Goal: Information Seeking & Learning: Learn about a topic

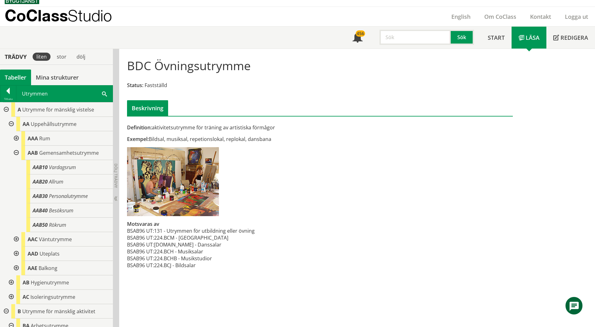
scroll to position [345, 0]
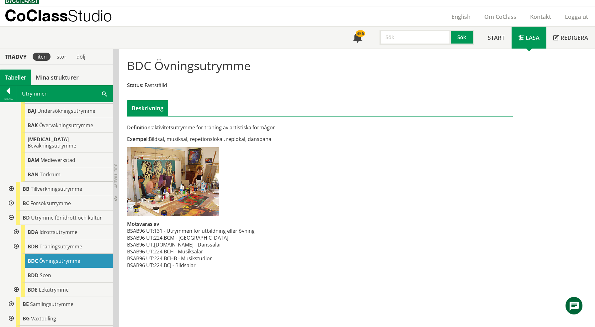
click at [104, 94] on span at bounding box center [104, 93] width 5 height 7
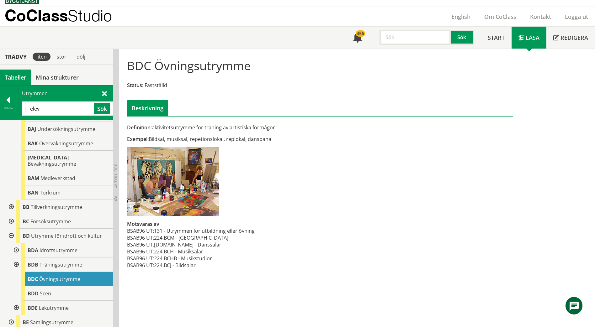
click at [58, 107] on input "elev" at bounding box center [58, 108] width 67 height 11
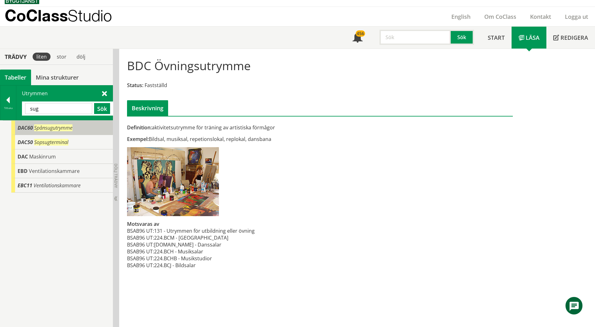
click at [63, 127] on span "Spånsugutrymme" at bounding box center [53, 128] width 38 height 7
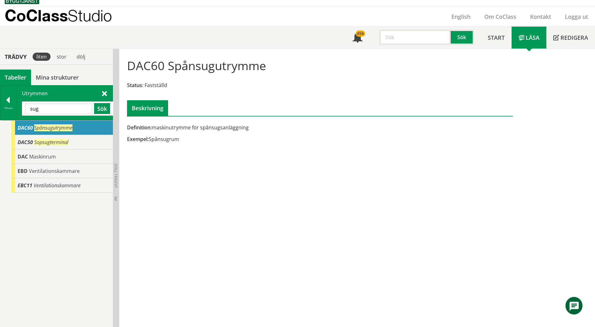
click at [59, 113] on input "sug" at bounding box center [58, 108] width 67 height 11
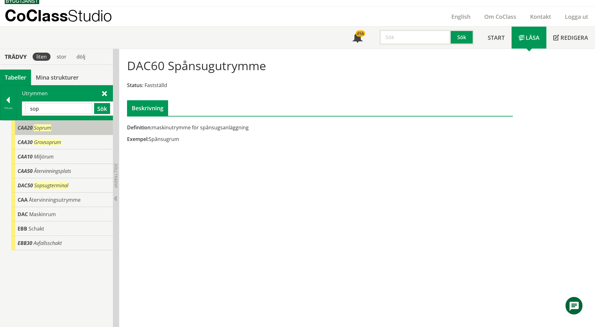
click at [57, 128] on div "CAA20 Soprum" at bounding box center [62, 128] width 102 height 14
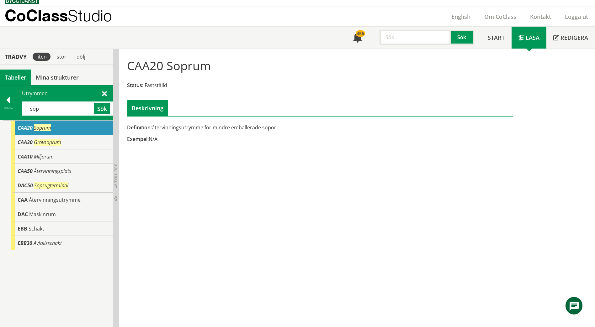
click at [99, 93] on div "Utrymmen sop Sök" at bounding box center [64, 103] width 96 height 35
click at [107, 94] on div "Utrymmen sop Sök" at bounding box center [64, 103] width 96 height 35
click at [105, 94] on span at bounding box center [104, 93] width 5 height 7
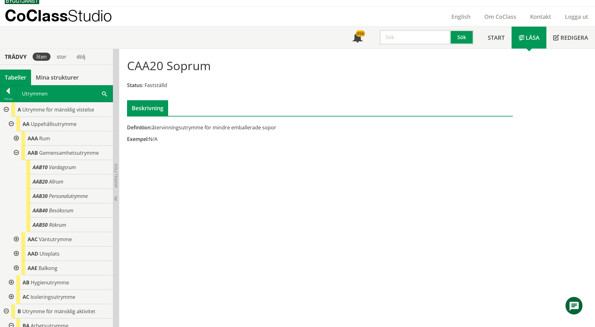
click at [6, 105] on div at bounding box center [5, 110] width 11 height 14
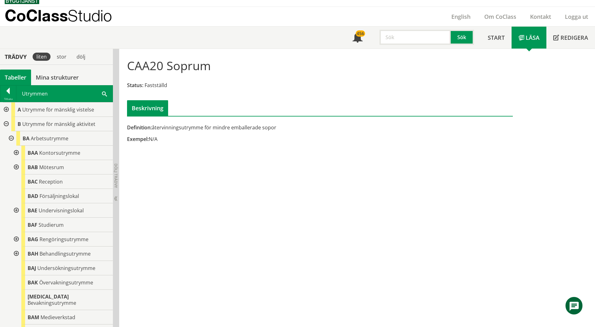
click at [6, 120] on div at bounding box center [5, 124] width 11 height 14
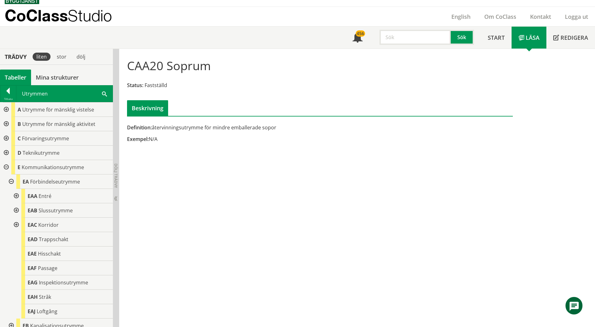
click at [7, 141] on div at bounding box center [5, 138] width 11 height 14
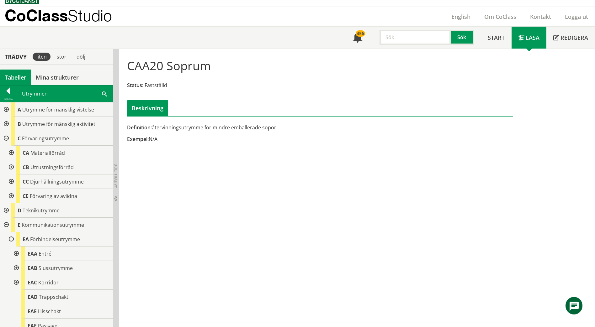
click at [12, 166] on div at bounding box center [10, 167] width 11 height 14
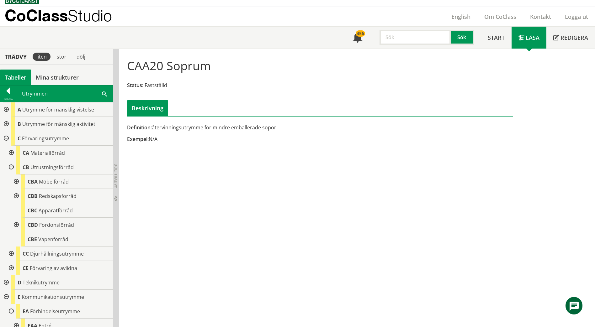
click at [11, 167] on div at bounding box center [10, 167] width 11 height 14
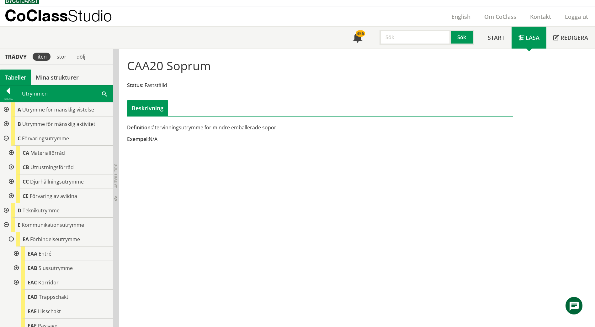
click at [11, 180] on div at bounding box center [10, 182] width 11 height 14
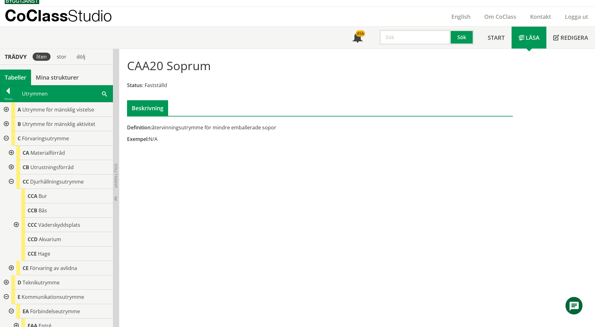
click at [17, 223] on div at bounding box center [15, 225] width 11 height 14
click at [17, 224] on div at bounding box center [15, 225] width 11 height 14
click at [44, 182] on span "Djurhållningsutrymme" at bounding box center [57, 181] width 54 height 7
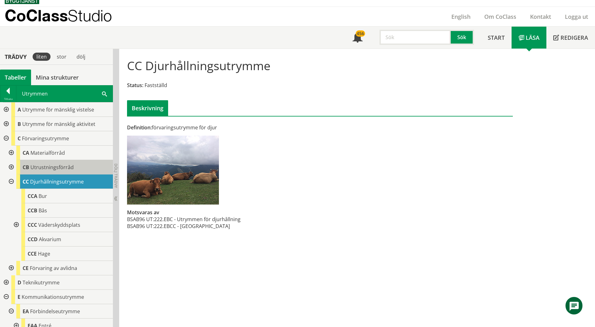
click at [43, 168] on span "Utrustningsförråd" at bounding box center [51, 167] width 43 height 7
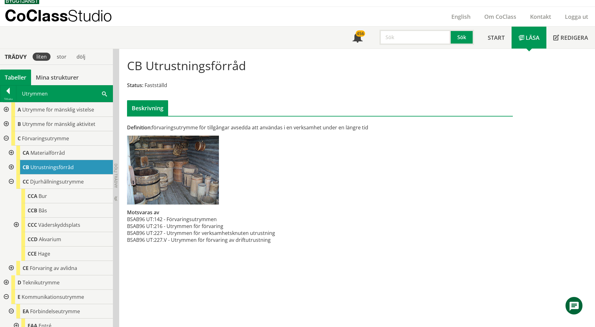
click at [14, 166] on div at bounding box center [10, 167] width 11 height 14
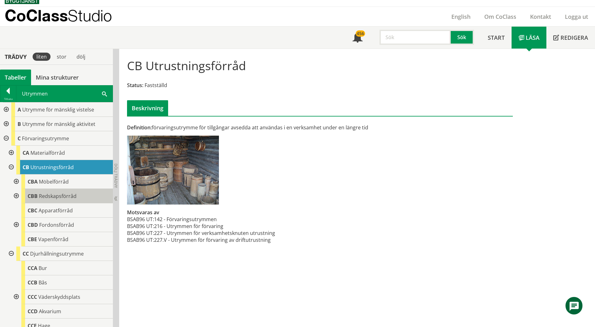
click at [39, 195] on span "Redskapsförråd" at bounding box center [58, 196] width 38 height 7
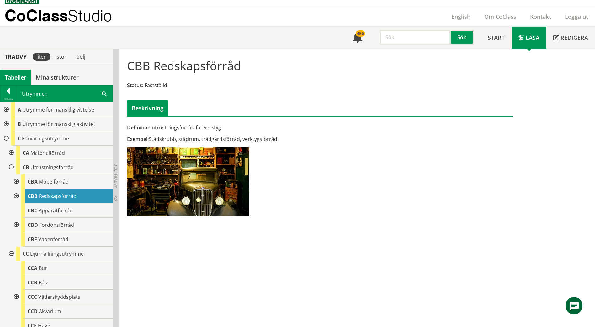
click at [17, 196] on div at bounding box center [15, 196] width 11 height 14
click at [47, 170] on span "Utrustningsförråd" at bounding box center [51, 167] width 43 height 7
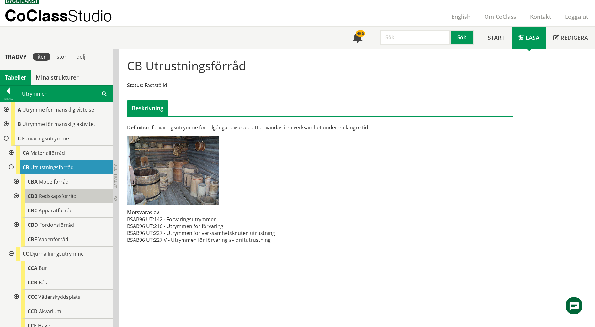
click at [53, 198] on span "Redskapsförråd" at bounding box center [58, 196] width 38 height 7
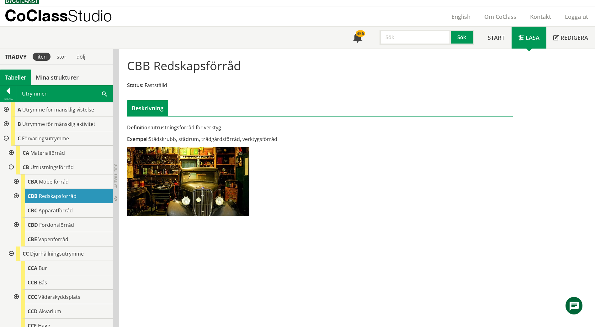
click at [11, 169] on div at bounding box center [10, 167] width 11 height 14
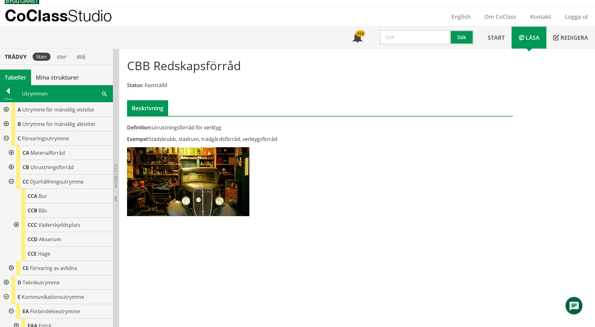
click at [13, 152] on div at bounding box center [10, 153] width 11 height 14
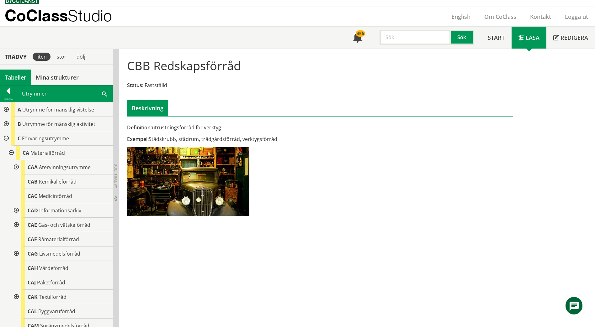
click at [11, 154] on div at bounding box center [10, 153] width 11 height 14
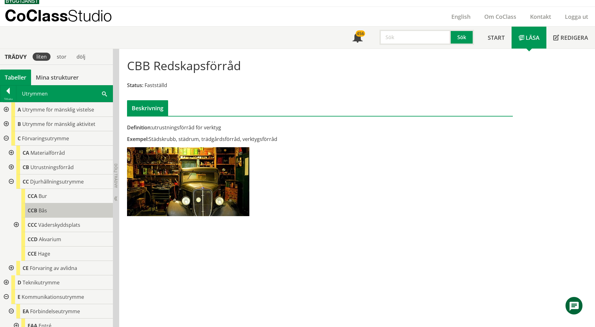
click at [50, 212] on div "CCB Bås" at bounding box center [67, 211] width 92 height 14
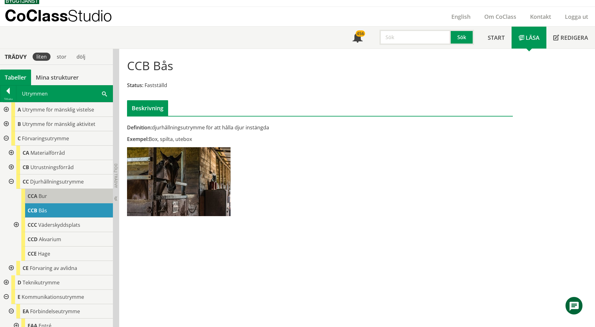
click at [49, 201] on div "CCA Bur" at bounding box center [67, 196] width 92 height 14
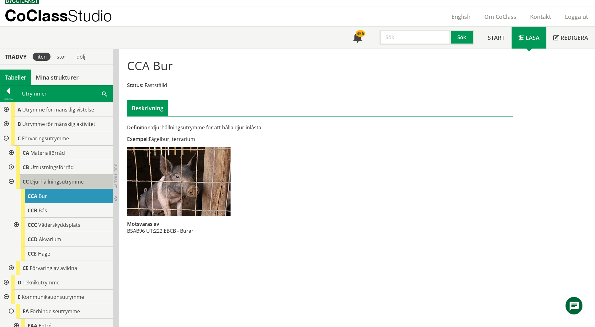
click at [53, 188] on div "CC Djurhållningsutrymme" at bounding box center [64, 182] width 97 height 14
click at [54, 186] on div "CC Djurhållningsutrymme" at bounding box center [64, 182] width 97 height 14
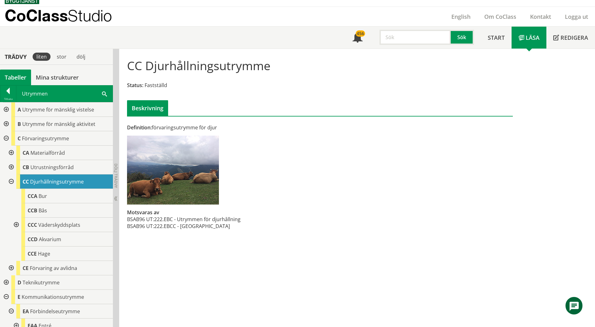
click at [5, 138] on div at bounding box center [5, 138] width 11 height 14
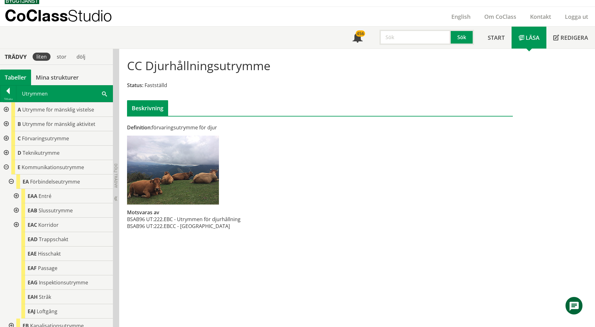
click at [9, 125] on div at bounding box center [5, 124] width 11 height 14
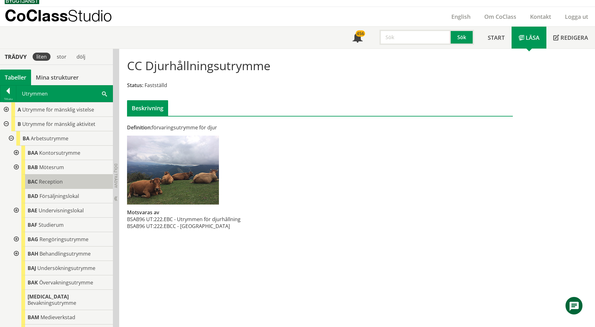
scroll to position [31, 0]
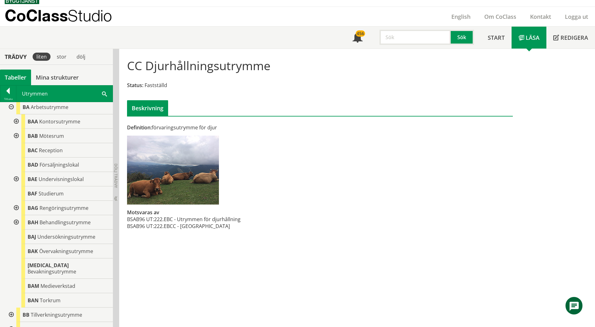
click at [11, 107] on div at bounding box center [10, 107] width 11 height 14
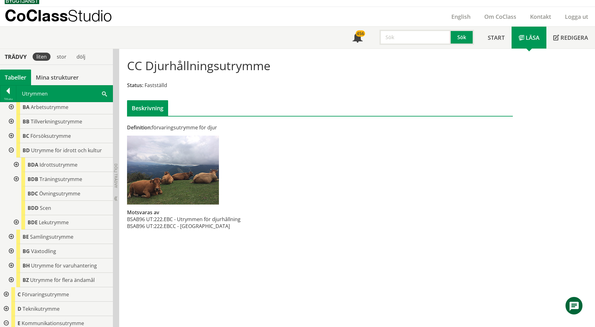
click at [11, 151] on div at bounding box center [10, 150] width 11 height 14
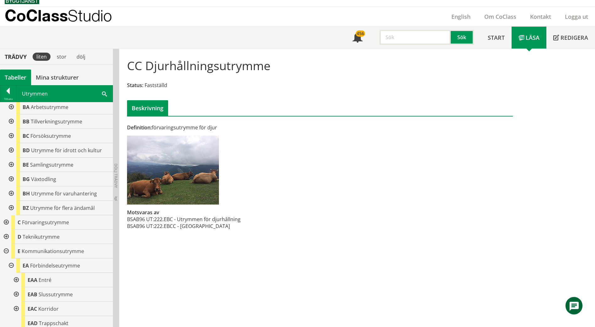
click at [13, 210] on div at bounding box center [10, 208] width 11 height 14
click at [12, 209] on div at bounding box center [10, 208] width 11 height 14
click at [11, 166] on div at bounding box center [10, 165] width 11 height 14
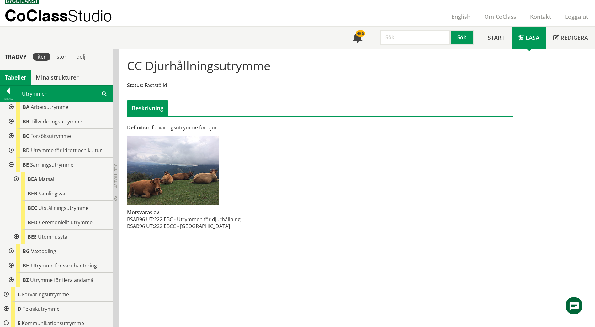
click at [11, 166] on div at bounding box center [10, 165] width 11 height 14
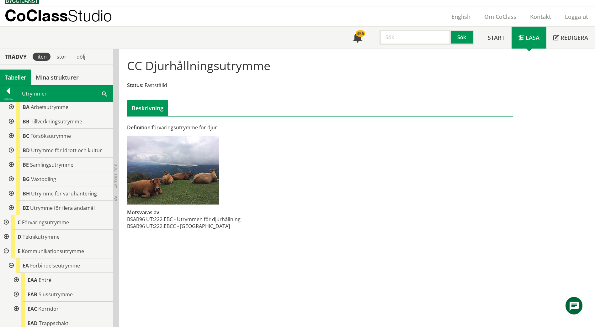
click at [11, 150] on div at bounding box center [10, 150] width 11 height 14
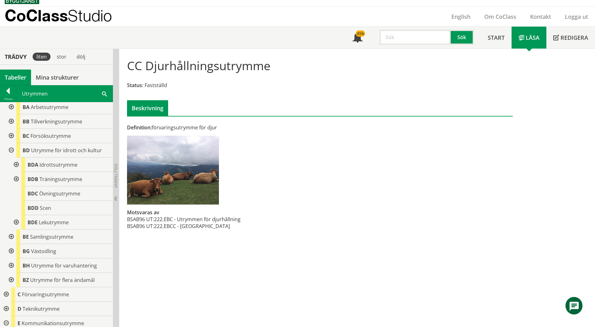
click at [10, 151] on div at bounding box center [10, 150] width 11 height 14
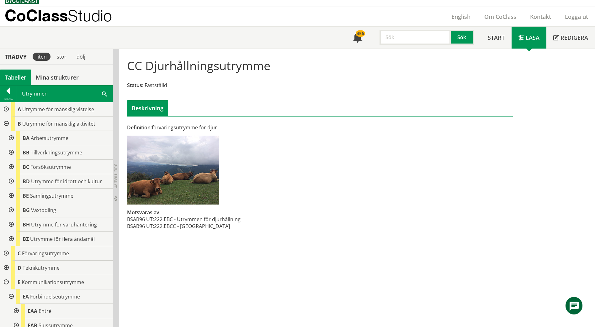
scroll to position [0, 0]
click at [10, 139] on div at bounding box center [10, 138] width 11 height 14
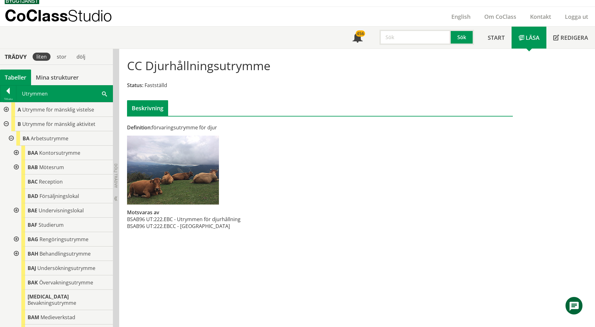
click at [9, 140] on div at bounding box center [10, 138] width 11 height 14
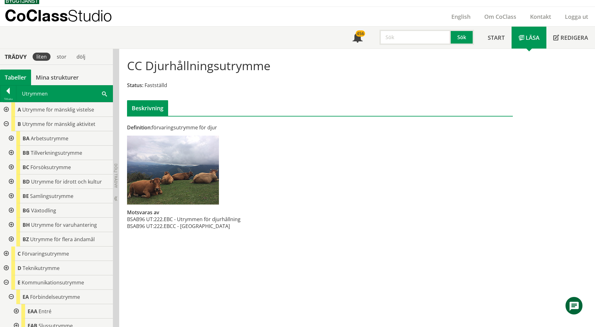
click at [106, 93] on span at bounding box center [104, 93] width 5 height 7
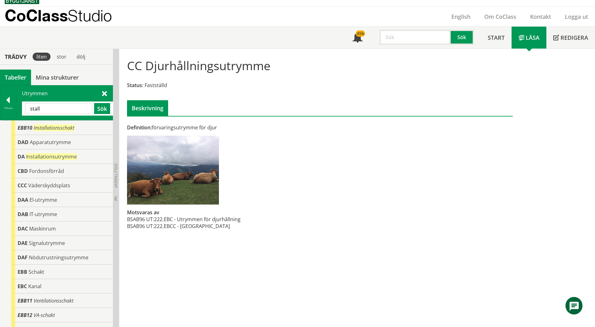
click at [57, 112] on input "stall" at bounding box center [58, 108] width 67 height 11
click at [57, 111] on input "stall" at bounding box center [58, 108] width 67 height 11
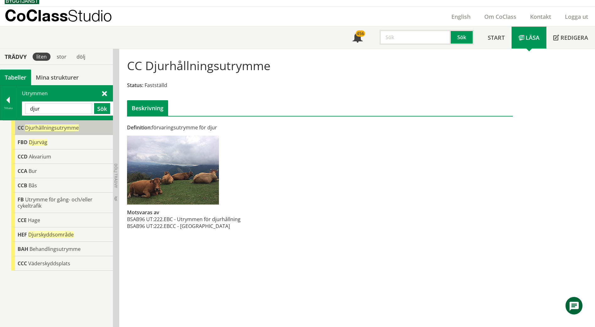
click at [58, 126] on span "Djurhållningsutrymme" at bounding box center [52, 128] width 54 height 7
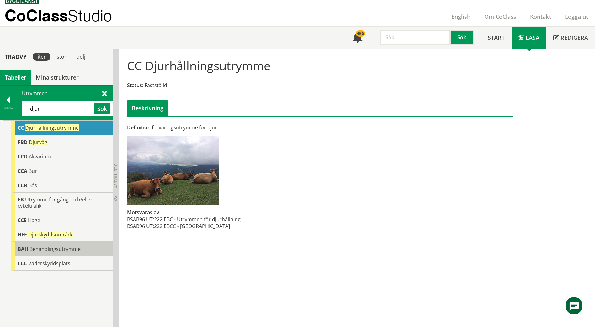
click at [58, 250] on span "Behandlingsutrymme" at bounding box center [54, 249] width 51 height 7
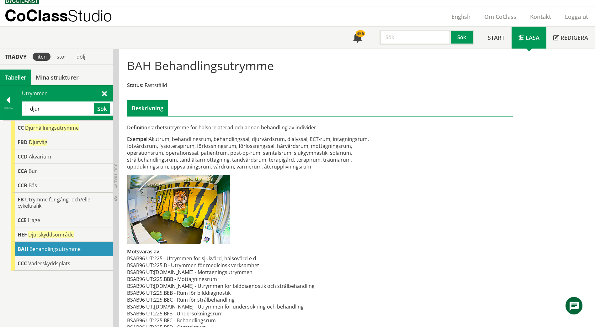
click at [332, 297] on div "Definition: arbetsutrymme för hälsorelaterad och annan behandling av individer …" at bounding box center [253, 272] width 263 height 297
click at [49, 216] on div "CCE Hage" at bounding box center [62, 220] width 102 height 14
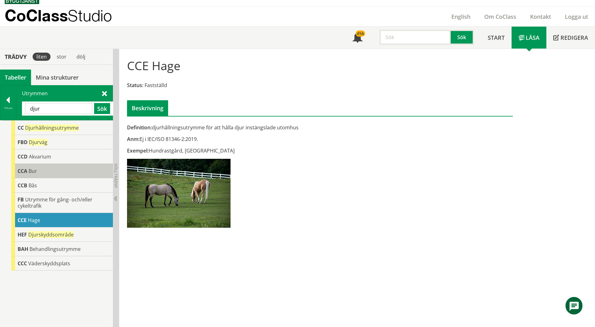
click at [52, 174] on div "CCA Bur" at bounding box center [62, 171] width 102 height 14
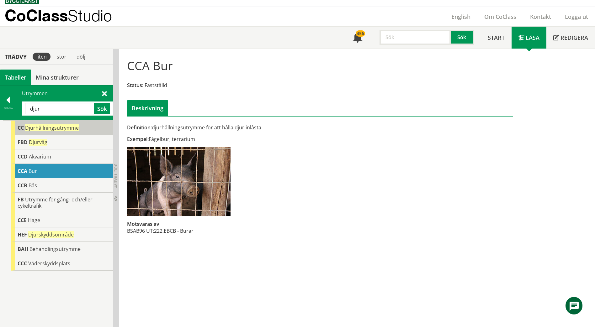
click at [46, 122] on div "CC Djurhållningsutrymme" at bounding box center [62, 128] width 102 height 14
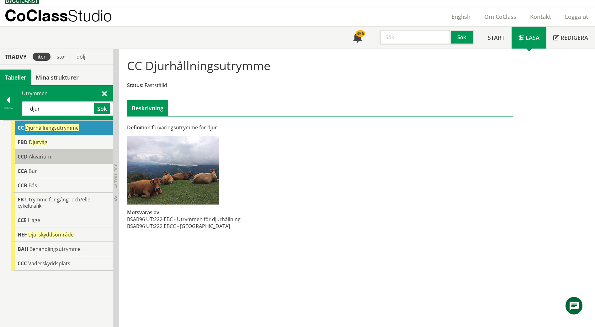
click at [47, 156] on span "Akvarium" at bounding box center [40, 156] width 22 height 7
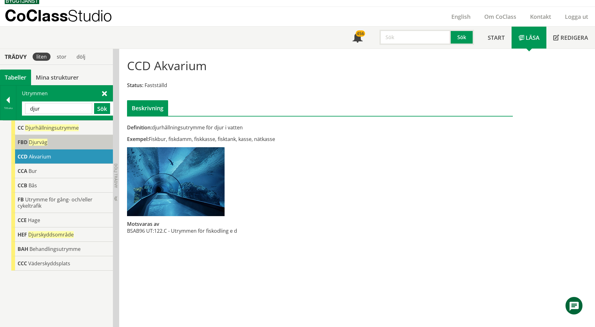
click at [48, 142] on div "FBD Djurväg" at bounding box center [62, 142] width 102 height 14
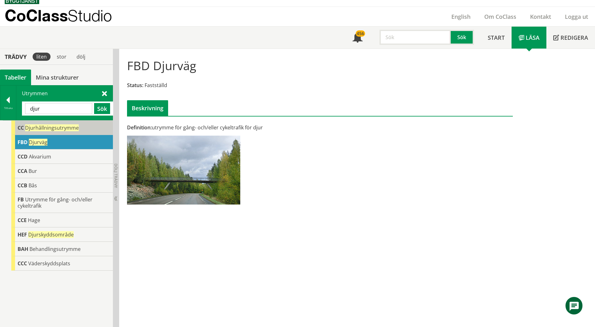
click at [49, 130] on span "Djurhållningsutrymme" at bounding box center [52, 128] width 54 height 7
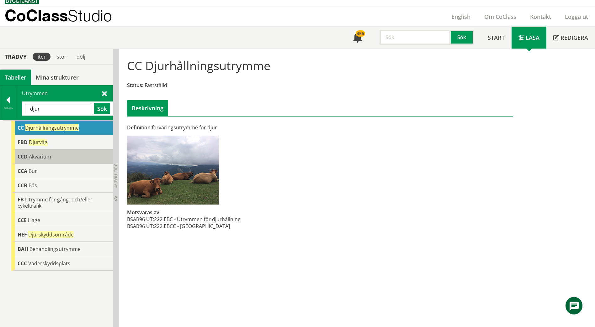
click at [45, 160] on div "CCD Akvarium" at bounding box center [62, 157] width 102 height 14
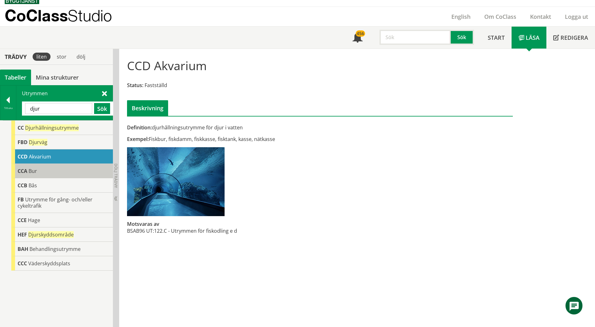
click at [47, 169] on div "CCA Bur" at bounding box center [62, 171] width 102 height 14
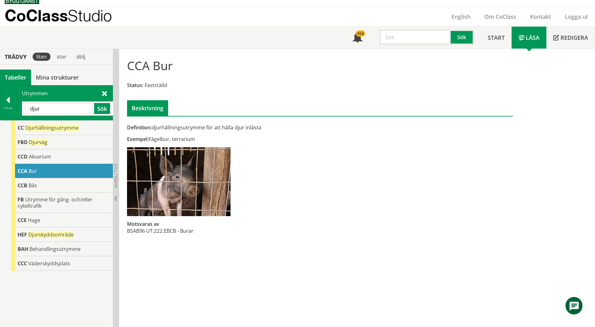
click at [45, 178] on div "CCA Bur" at bounding box center [62, 171] width 102 height 14
click at [44, 189] on div "CCB Bås" at bounding box center [62, 185] width 102 height 14
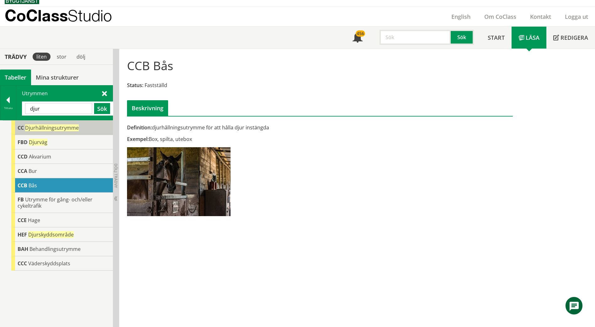
click at [56, 126] on span "Djurhållningsutrymme" at bounding box center [52, 128] width 54 height 7
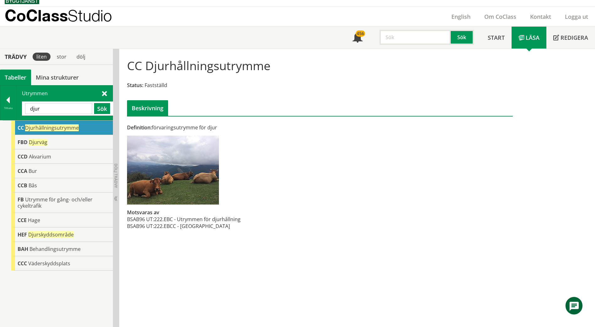
click at [55, 113] on input "djur" at bounding box center [58, 108] width 67 height 11
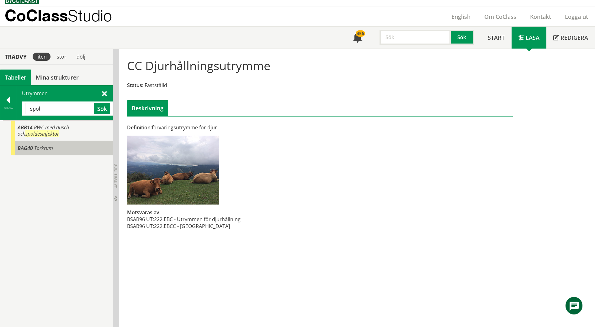
click at [52, 148] on span "Torkrum" at bounding box center [43, 148] width 19 height 7
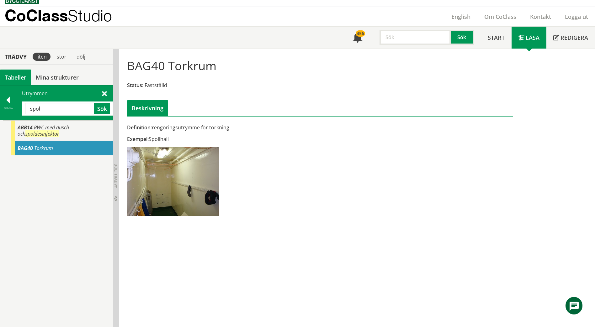
click at [54, 106] on input "spol" at bounding box center [58, 108] width 67 height 11
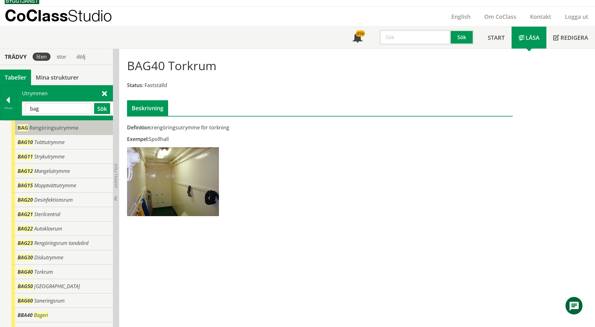
click at [53, 125] on body "AMA AMA Beskrivningsverktyg AMA Funktion BSAB Bygginfo Byggjura Byggkatalogen […" at bounding box center [297, 153] width 595 height 327
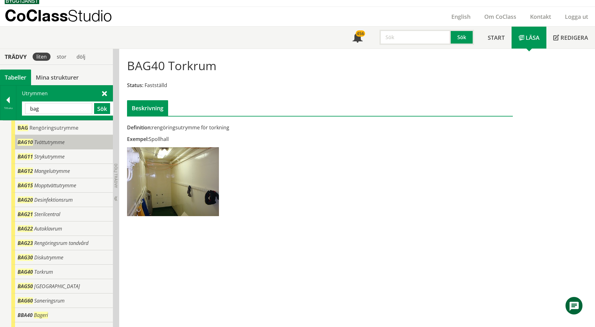
click at [66, 135] on div "BAG10 Tvättutrymme" at bounding box center [62, 142] width 102 height 14
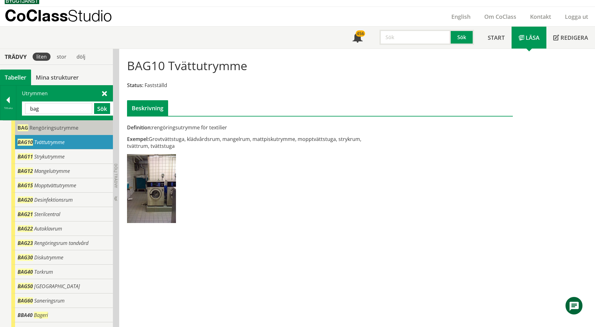
click at [66, 129] on span "Rengöringsutrymme" at bounding box center [53, 128] width 49 height 7
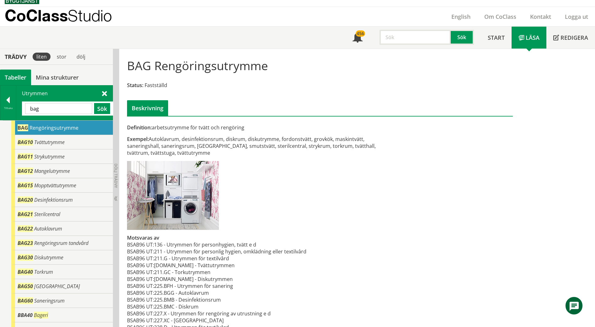
click at [65, 104] on input "bag" at bounding box center [58, 108] width 67 height 11
click at [64, 104] on input "bag" at bounding box center [58, 108] width 67 height 11
type input "tank"
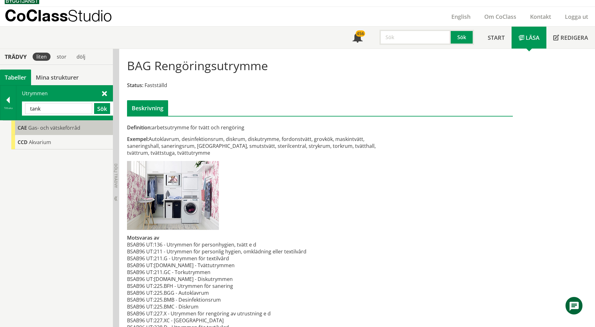
click at [55, 127] on span "Gas- och vätskeförråd" at bounding box center [54, 128] width 52 height 7
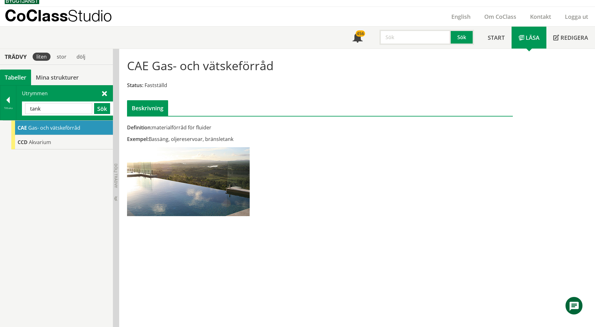
click at [104, 92] on span at bounding box center [104, 93] width 5 height 7
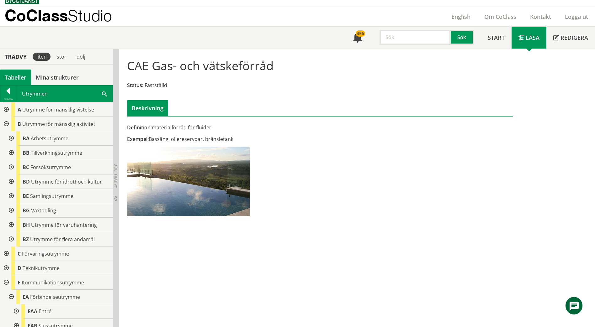
click at [6, 122] on div at bounding box center [5, 124] width 11 height 14
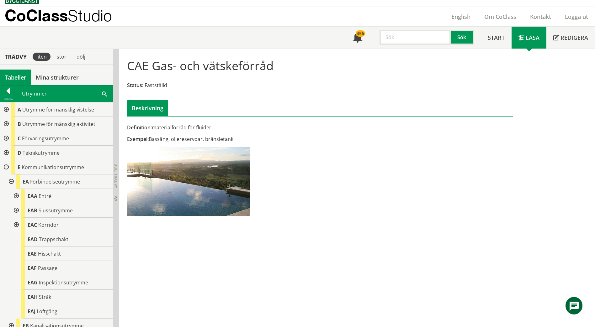
click at [6, 140] on div at bounding box center [5, 138] width 11 height 14
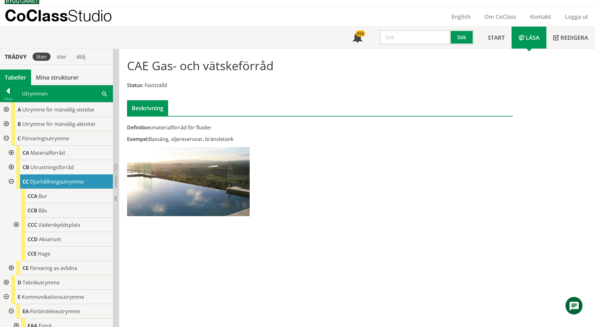
click at [11, 183] on div at bounding box center [10, 182] width 11 height 14
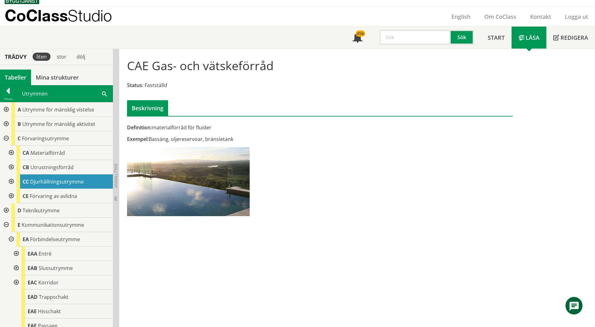
click at [10, 164] on div at bounding box center [10, 167] width 11 height 14
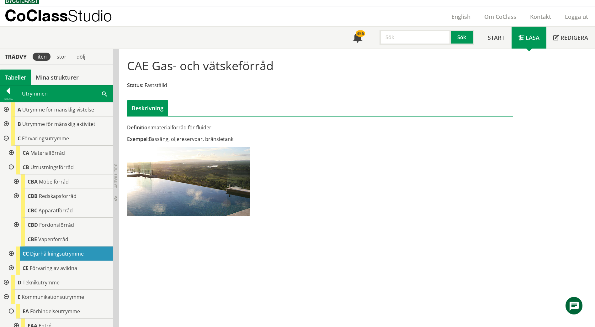
click at [10, 168] on div at bounding box center [10, 167] width 11 height 14
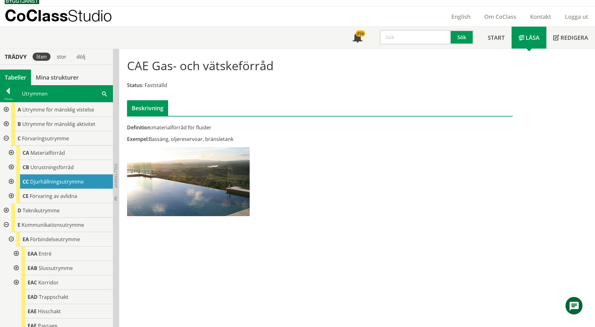
click at [10, 153] on div at bounding box center [10, 153] width 11 height 14
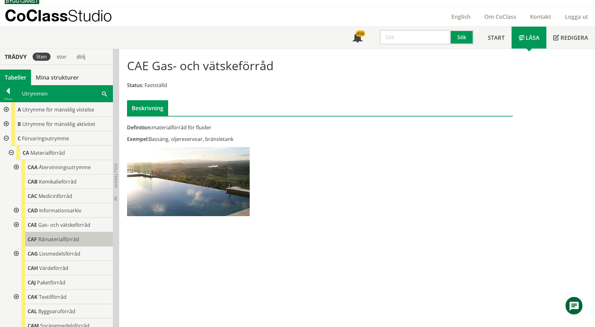
click at [45, 236] on span "Råmaterialförråd" at bounding box center [58, 239] width 41 height 7
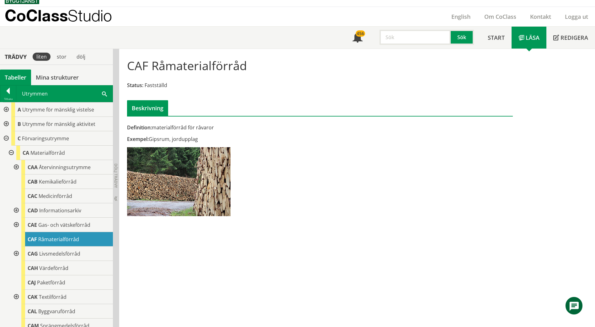
scroll to position [31, 0]
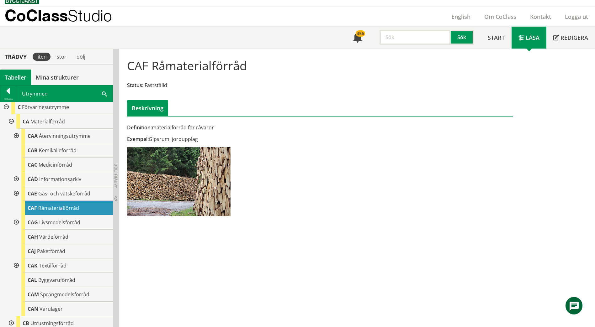
click at [15, 222] on div at bounding box center [15, 222] width 11 height 14
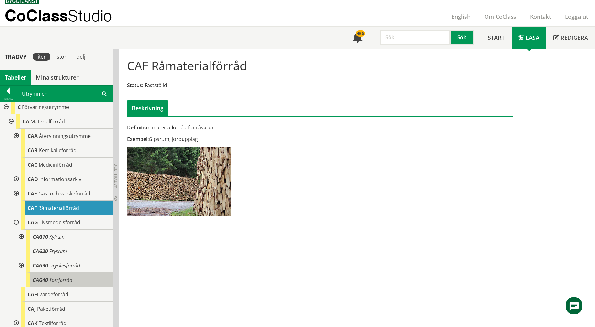
click at [57, 282] on span "Torrförråd" at bounding box center [60, 280] width 23 height 7
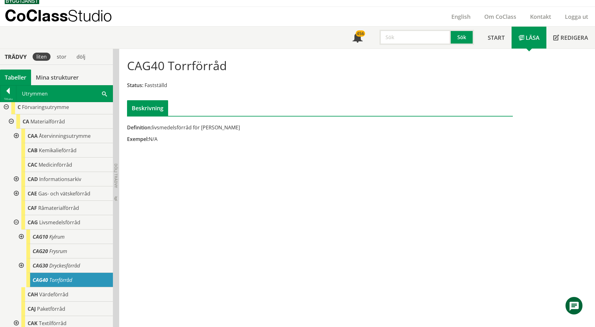
click at [100, 93] on div "Utrymmen tank Sök" at bounding box center [64, 94] width 96 height 16
click at [104, 93] on span at bounding box center [104, 93] width 5 height 7
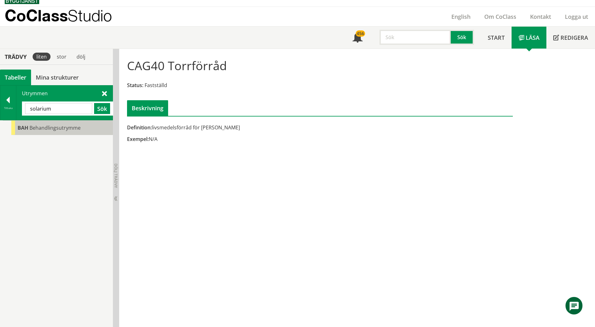
click at [58, 133] on div "BAH Behandlingsutrymme" at bounding box center [62, 128] width 102 height 14
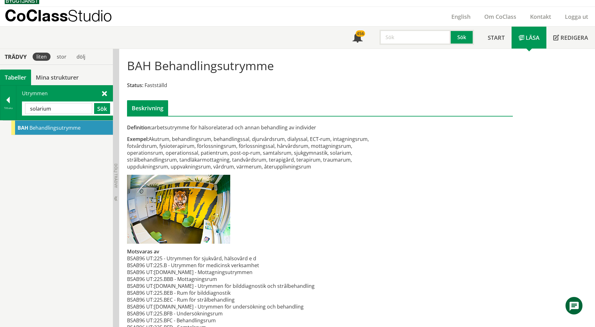
drag, startPoint x: 63, startPoint y: 107, endPoint x: -13, endPoint y: 100, distance: 76.5
click at [0, 100] on html "AMA AMA Beskrivningsverktyg AMA Funktion BSAB Bygginfo Byggjura Byggkatalogen […" at bounding box center [297, 153] width 595 height 327
click at [58, 109] on input "eac11" at bounding box center [58, 108] width 67 height 11
click at [66, 109] on input "eac11" at bounding box center [58, 108] width 67 height 11
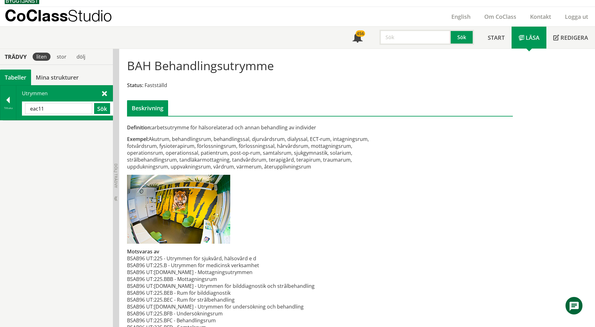
click at [66, 109] on input "eac11" at bounding box center [58, 108] width 67 height 11
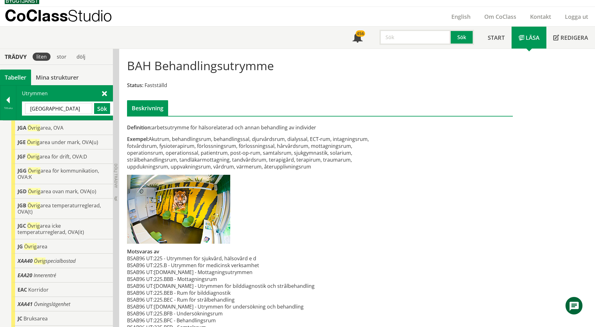
click at [56, 109] on input "[GEOGRAPHIC_DATA]" at bounding box center [58, 108] width 67 height 11
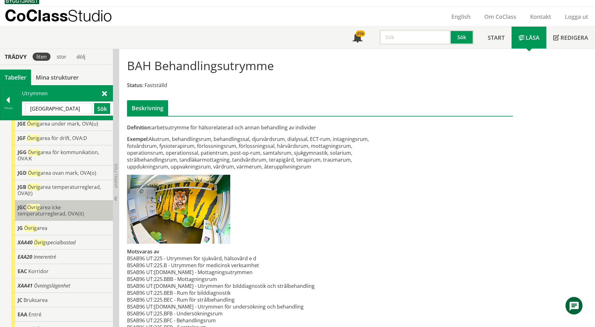
scroll to position [27, 0]
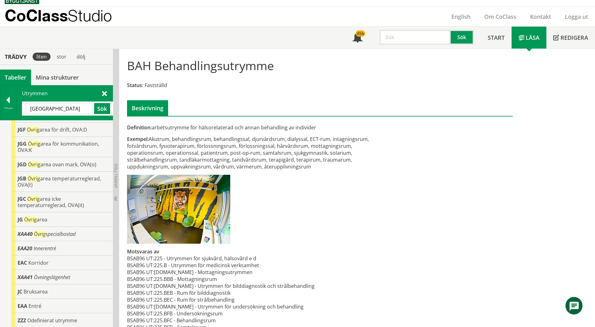
drag, startPoint x: 65, startPoint y: 108, endPoint x: -41, endPoint y: 109, distance: 106.0
click at [0, 109] on html "AMA AMA Beskrivningsverktyg AMA Funktion BSAB Bygginfo Byggjura Byggkatalogen […" at bounding box center [297, 153] width 595 height 327
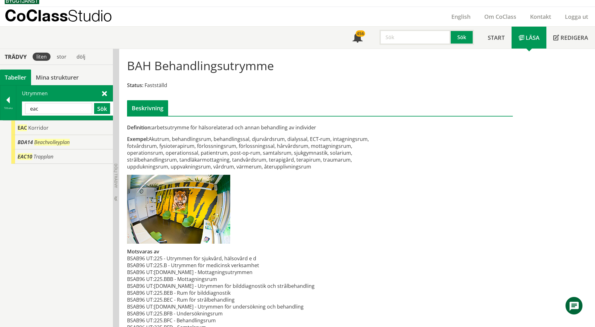
scroll to position [0, 0]
click at [37, 158] on span "Trapplan" at bounding box center [44, 156] width 20 height 7
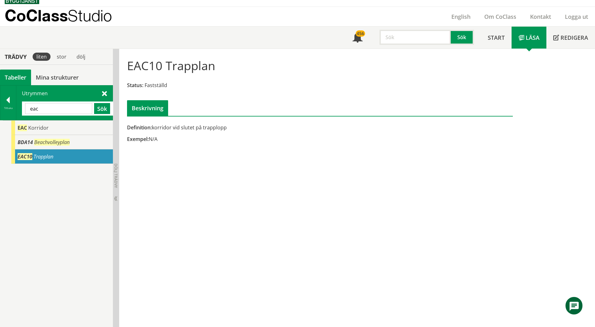
click at [190, 183] on div "EAC10 Trapplan Status: Fastställd Beskrivning Definition: korridor vid slutet p…" at bounding box center [357, 188] width 476 height 279
click at [71, 106] on input "eac" at bounding box center [58, 108] width 67 height 11
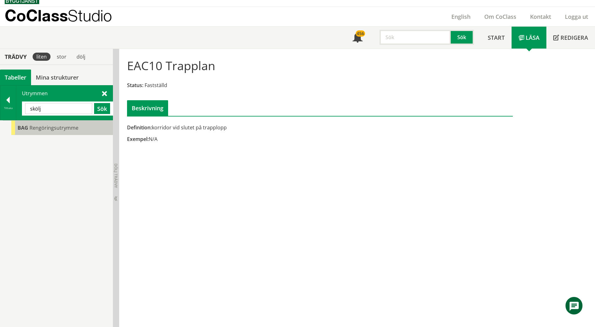
click at [60, 133] on div "BAG Rengöringsutrymme" at bounding box center [62, 128] width 102 height 14
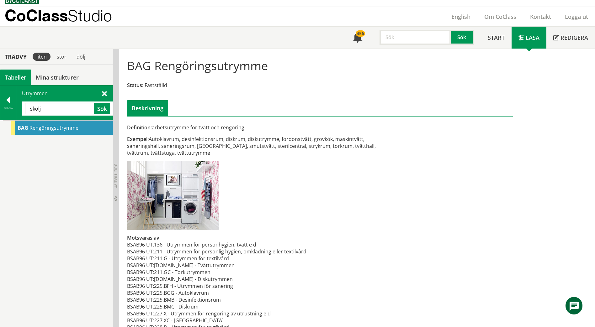
click at [71, 112] on input "skölj" at bounding box center [58, 108] width 67 height 11
click at [60, 109] on input "skylt" at bounding box center [58, 108] width 67 height 11
type input "skåp"
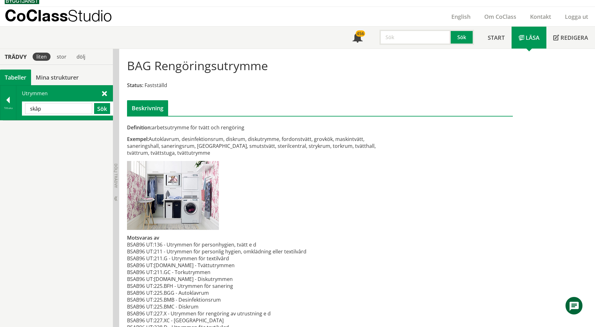
click at [105, 93] on span at bounding box center [104, 93] width 5 height 7
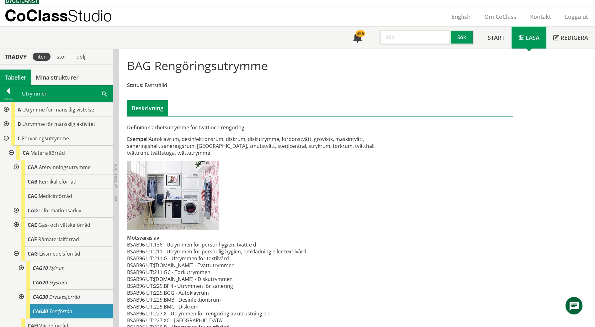
click at [5, 137] on div at bounding box center [5, 138] width 11 height 14
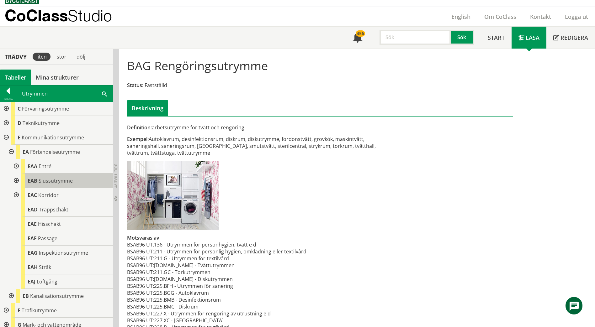
scroll to position [63, 0]
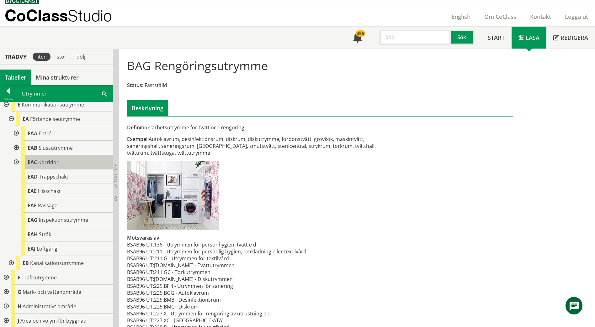
click at [57, 162] on span "Korridor" at bounding box center [48, 162] width 20 height 7
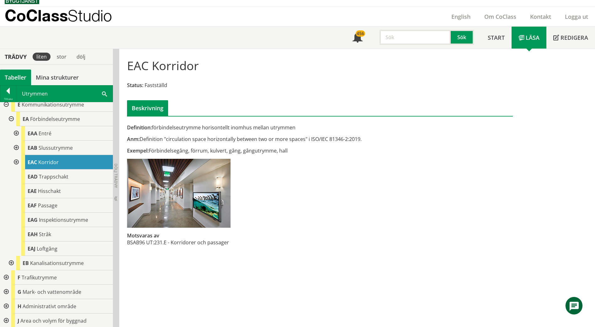
click at [16, 162] on div at bounding box center [15, 162] width 11 height 14
click at [104, 94] on span at bounding box center [104, 93] width 5 height 7
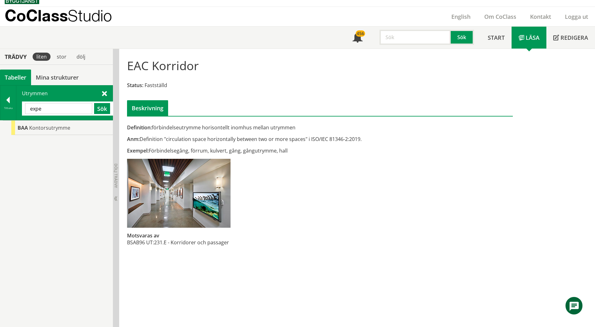
click at [48, 113] on input "expe" at bounding box center [58, 108] width 67 height 11
type input "m"
type input "kök"
